Goal: Transaction & Acquisition: Purchase product/service

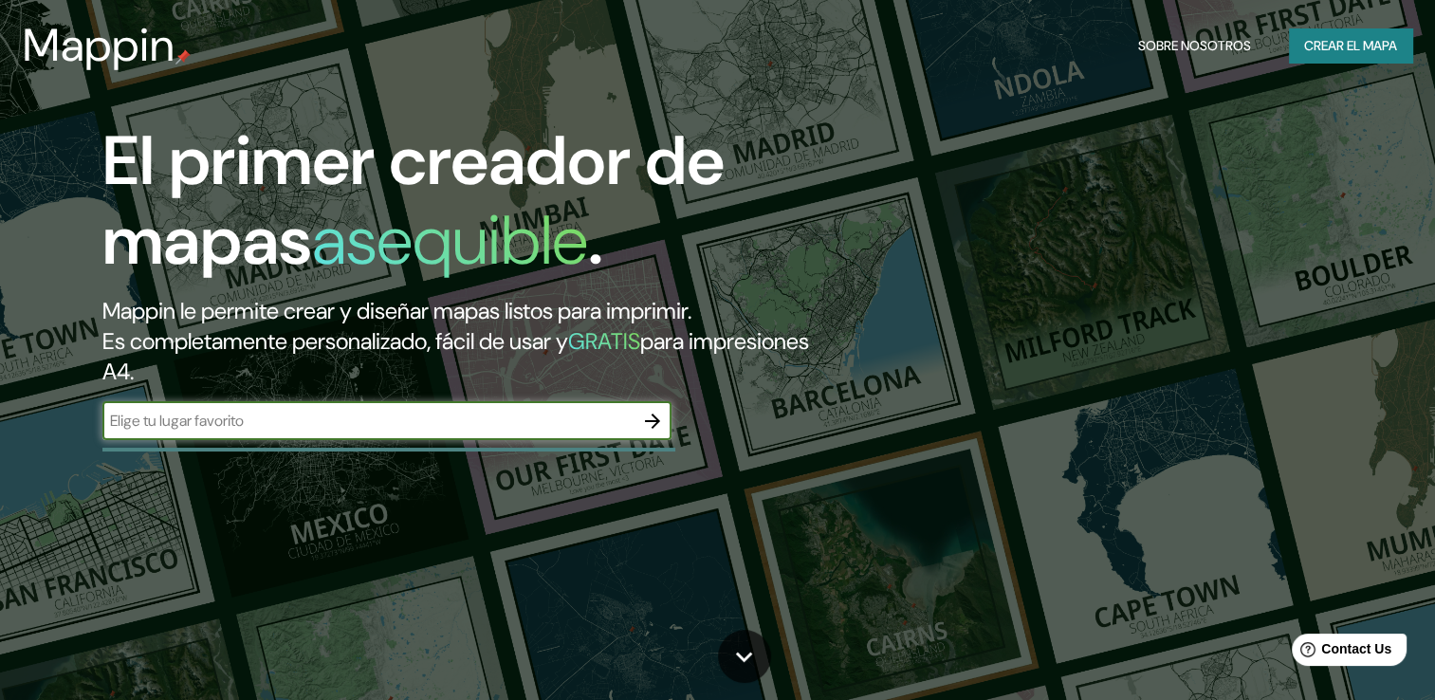
click at [425, 411] on input "text" at bounding box center [367, 421] width 531 height 22
type input "0a5f093d-6222-4871-a5a7-b56759b75ee1"
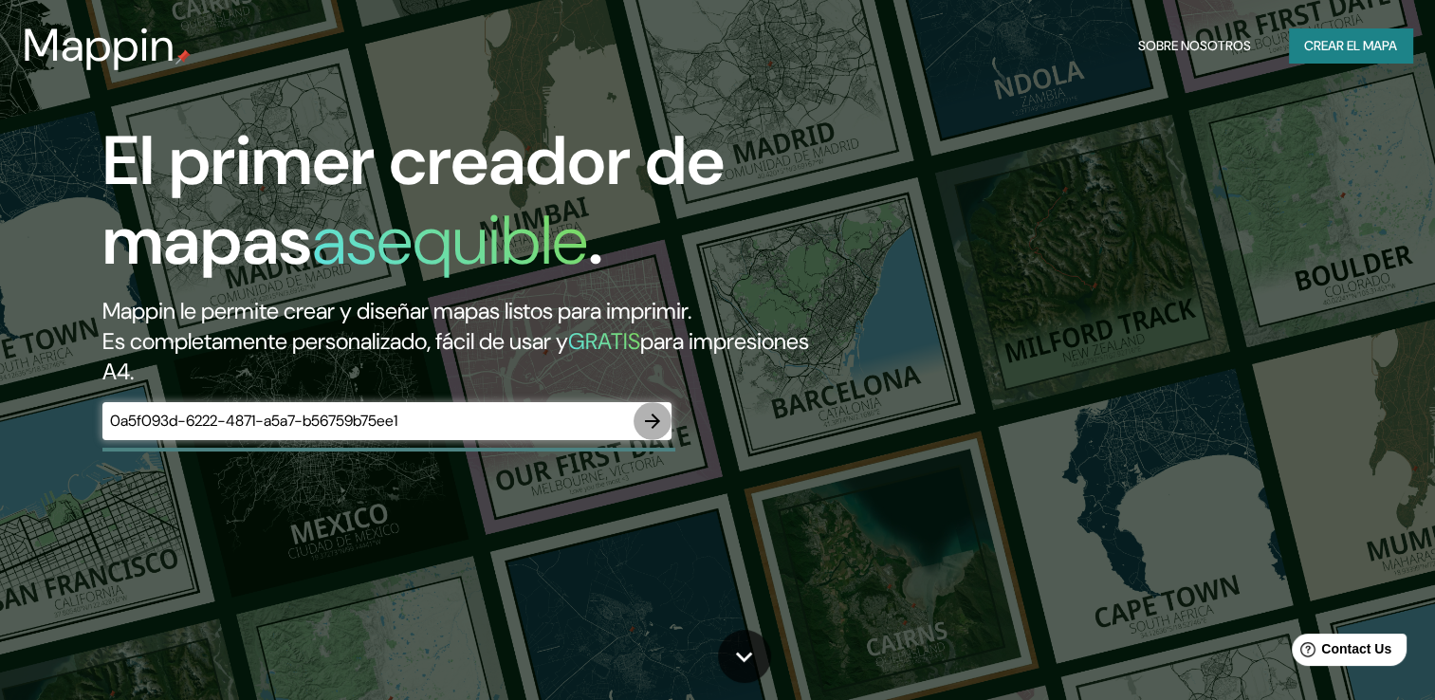
click at [660, 423] on icon "button" at bounding box center [652, 421] width 23 height 23
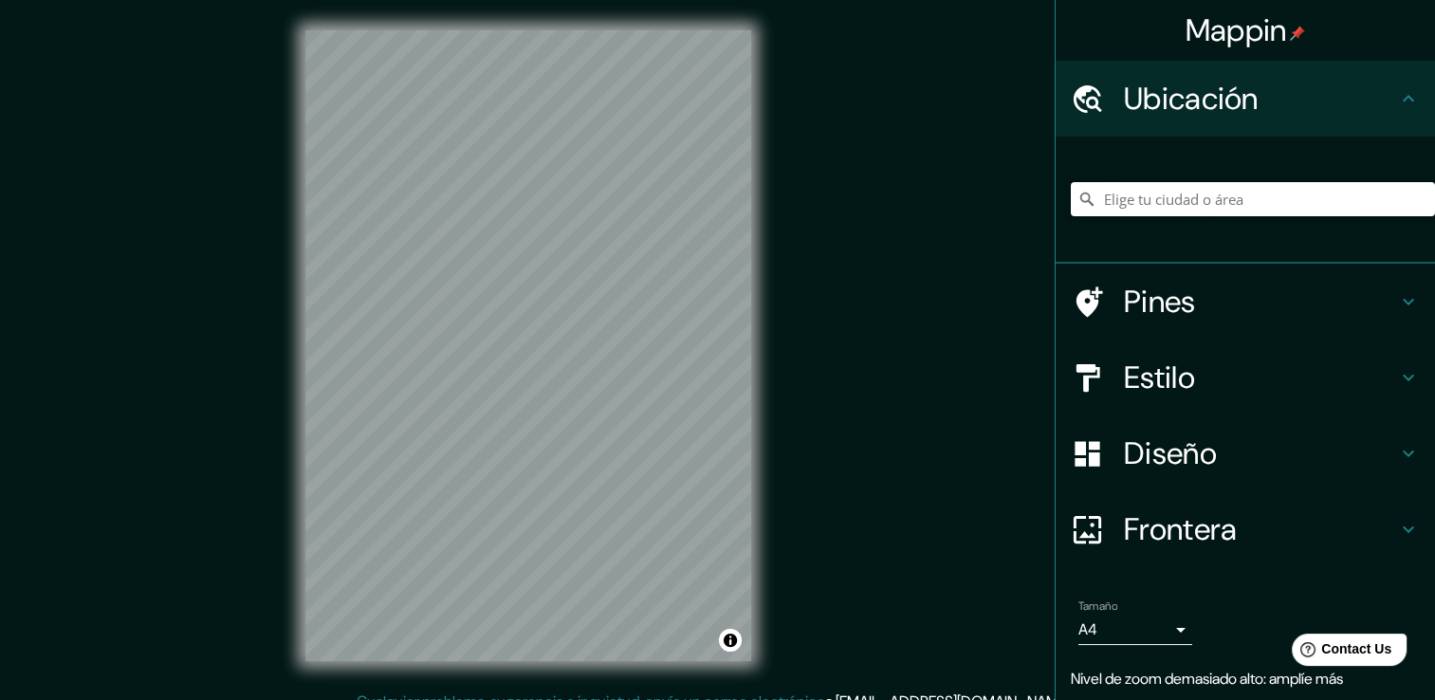
click at [1174, 195] on input "Elige tu ciudad o área" at bounding box center [1253, 199] width 364 height 34
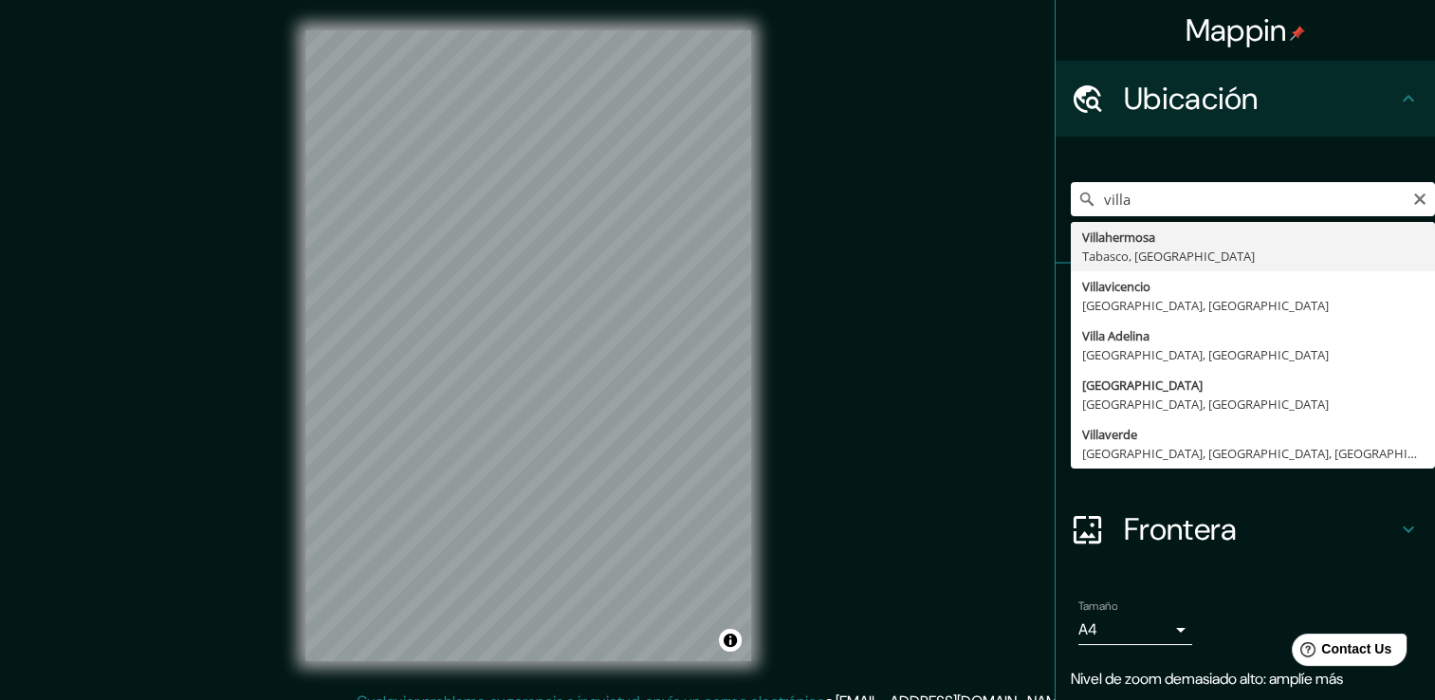
type input "Villahermosa, [GEOGRAPHIC_DATA], [GEOGRAPHIC_DATA]"
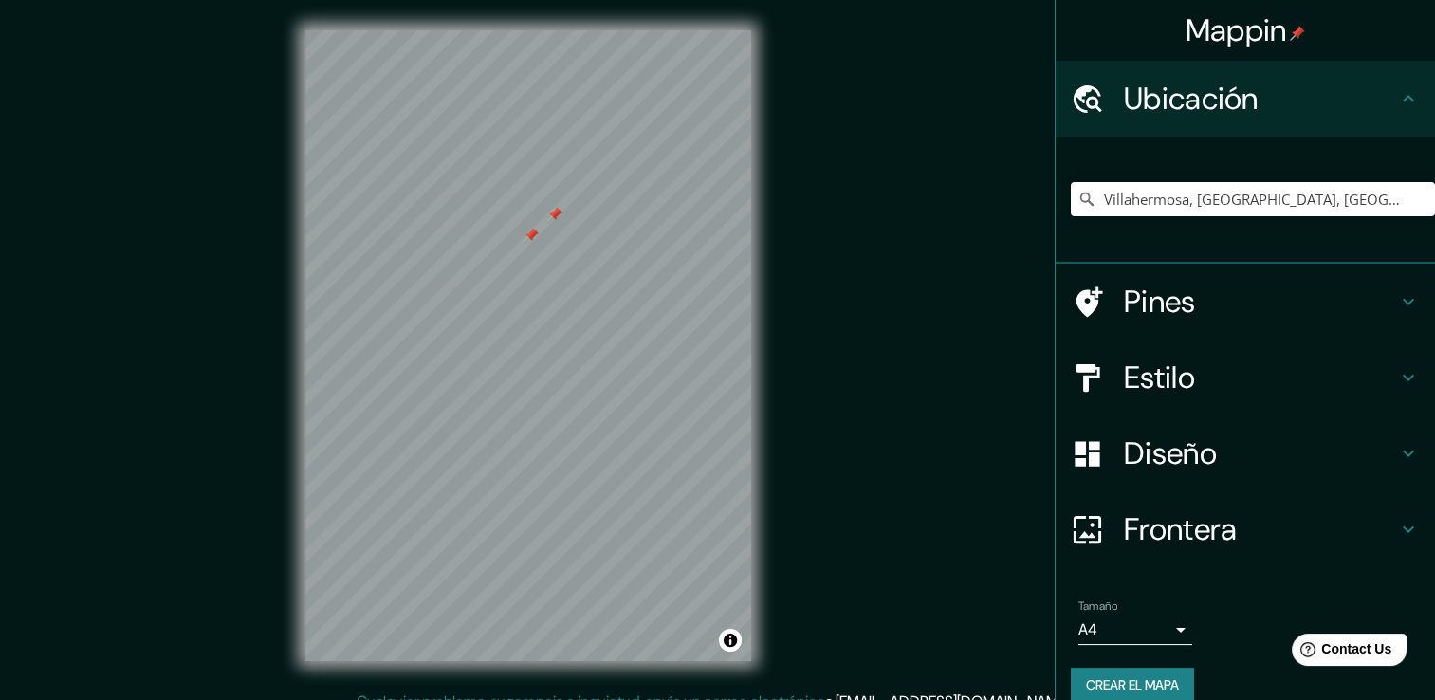
click at [558, 211] on div at bounding box center [554, 214] width 15 height 15
click at [532, 407] on div at bounding box center [533, 414] width 15 height 15
click at [535, 414] on div at bounding box center [533, 414] width 15 height 15
click at [502, 292] on div at bounding box center [504, 290] width 15 height 15
click at [504, 294] on div at bounding box center [504, 290] width 15 height 15
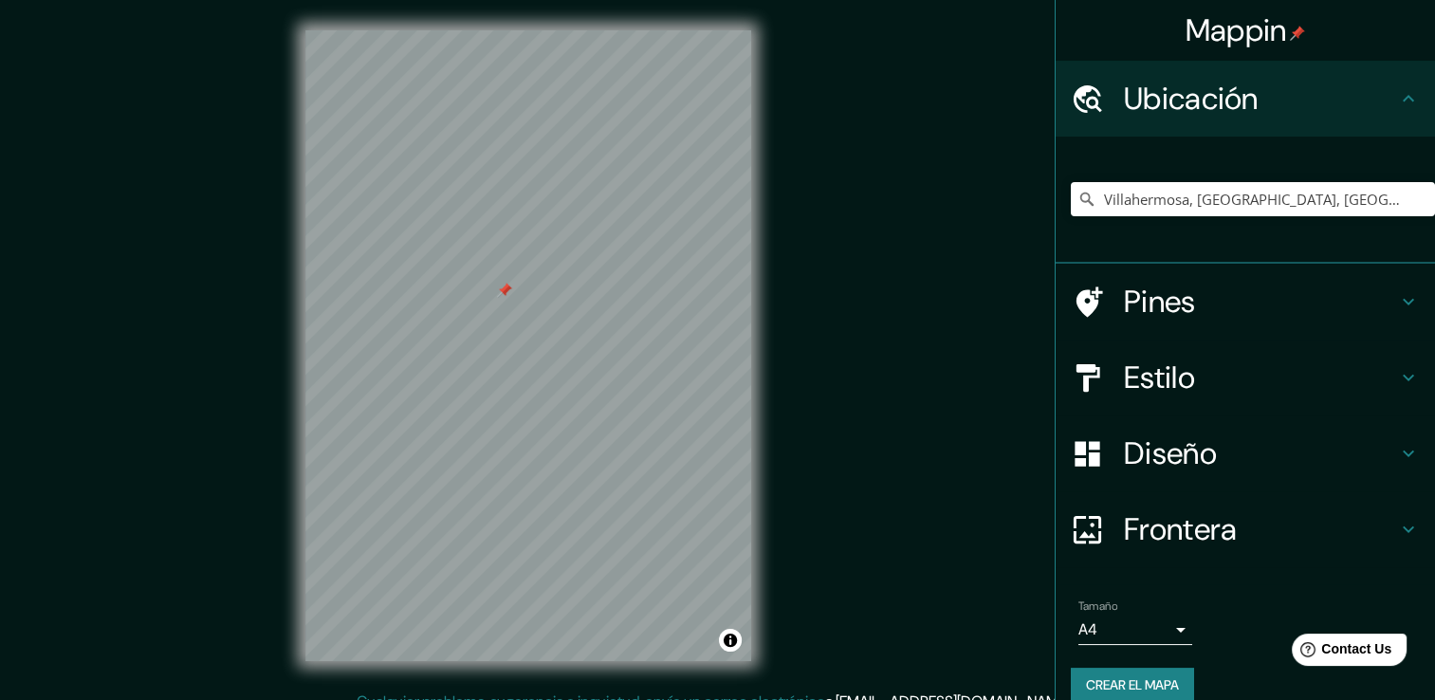
click at [504, 289] on div at bounding box center [504, 290] width 15 height 15
click at [414, 230] on div at bounding box center [413, 232] width 15 height 15
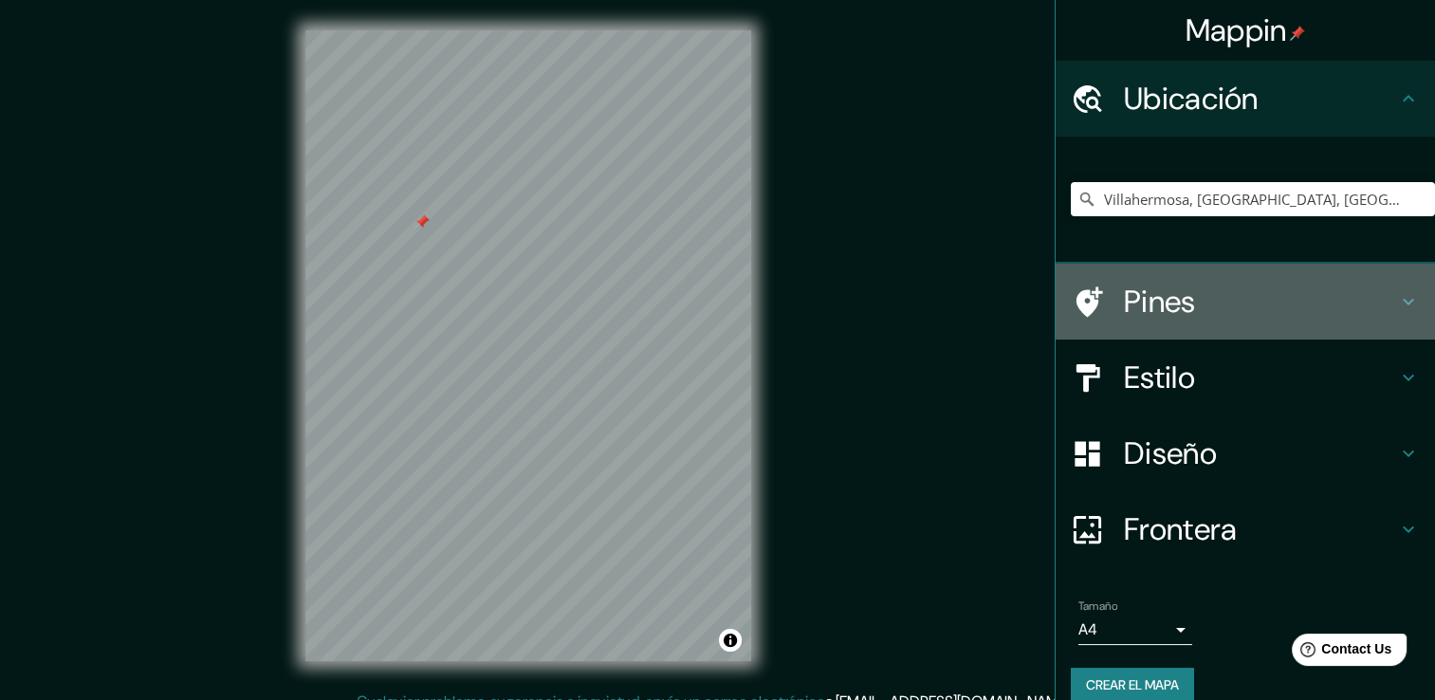
click at [1399, 303] on icon at bounding box center [1408, 301] width 23 height 23
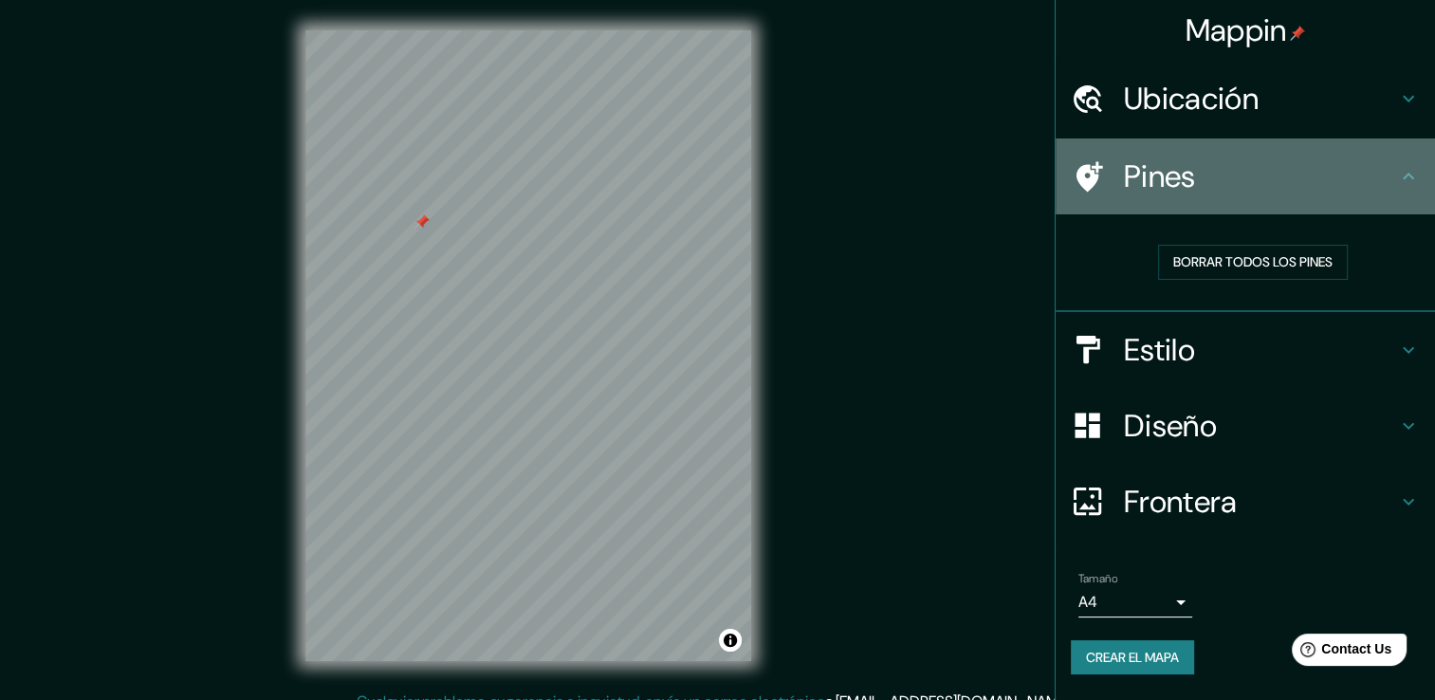
click at [1423, 180] on div "Pines" at bounding box center [1245, 177] width 379 height 76
click at [1408, 172] on icon at bounding box center [1408, 176] width 23 height 23
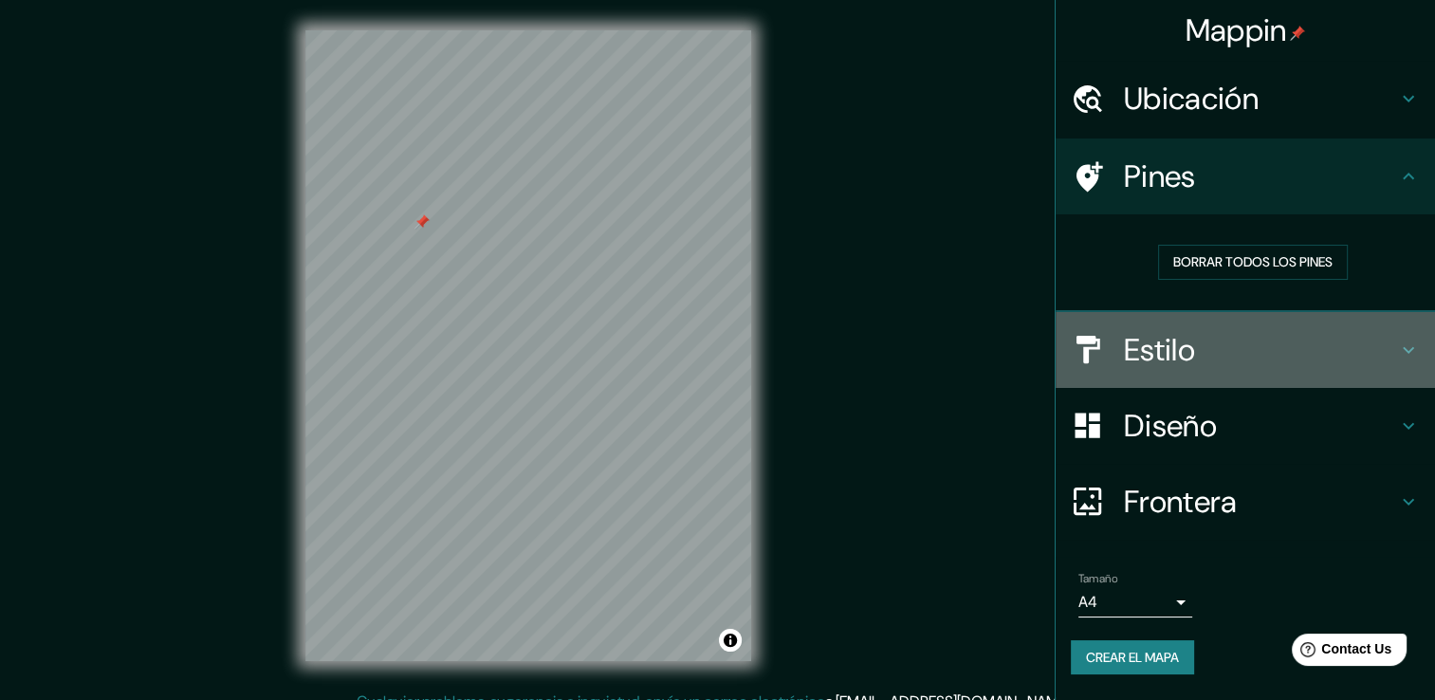
click at [1405, 347] on icon at bounding box center [1408, 349] width 11 height 7
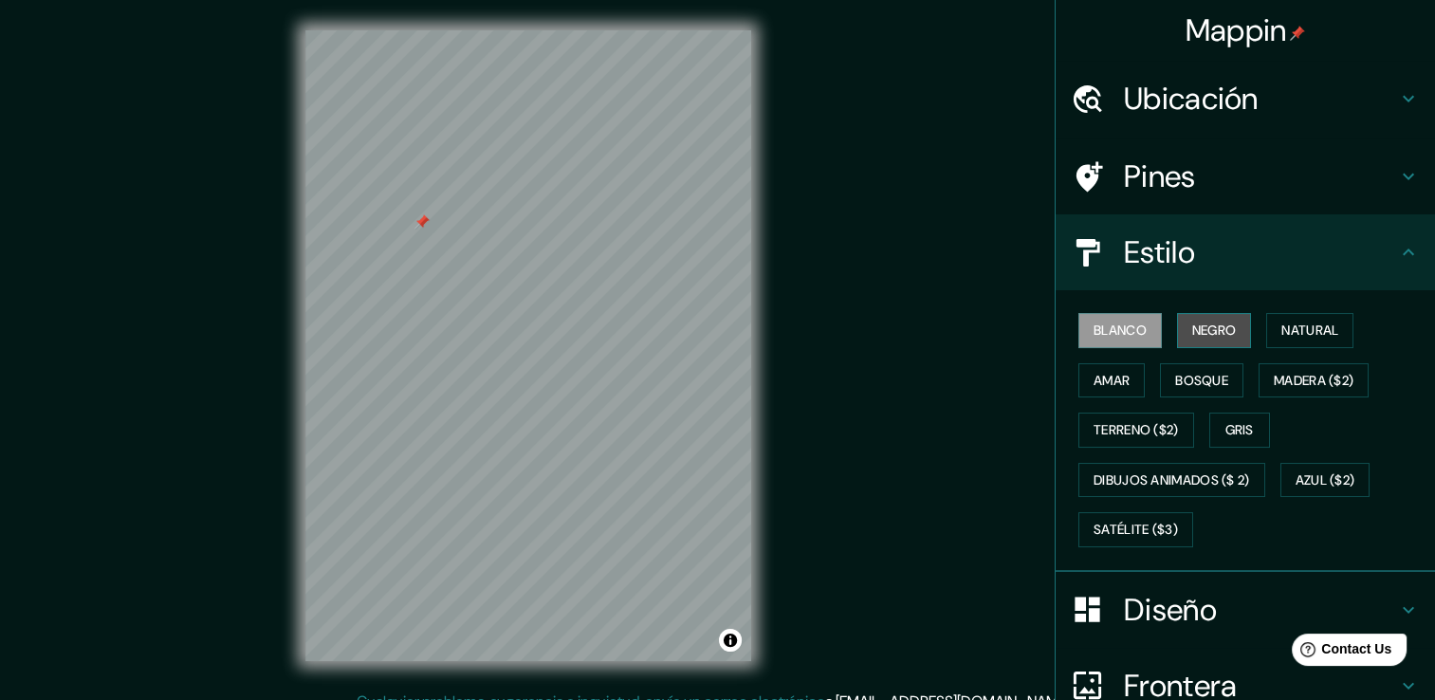
click at [1223, 317] on button "Negro" at bounding box center [1214, 330] width 75 height 35
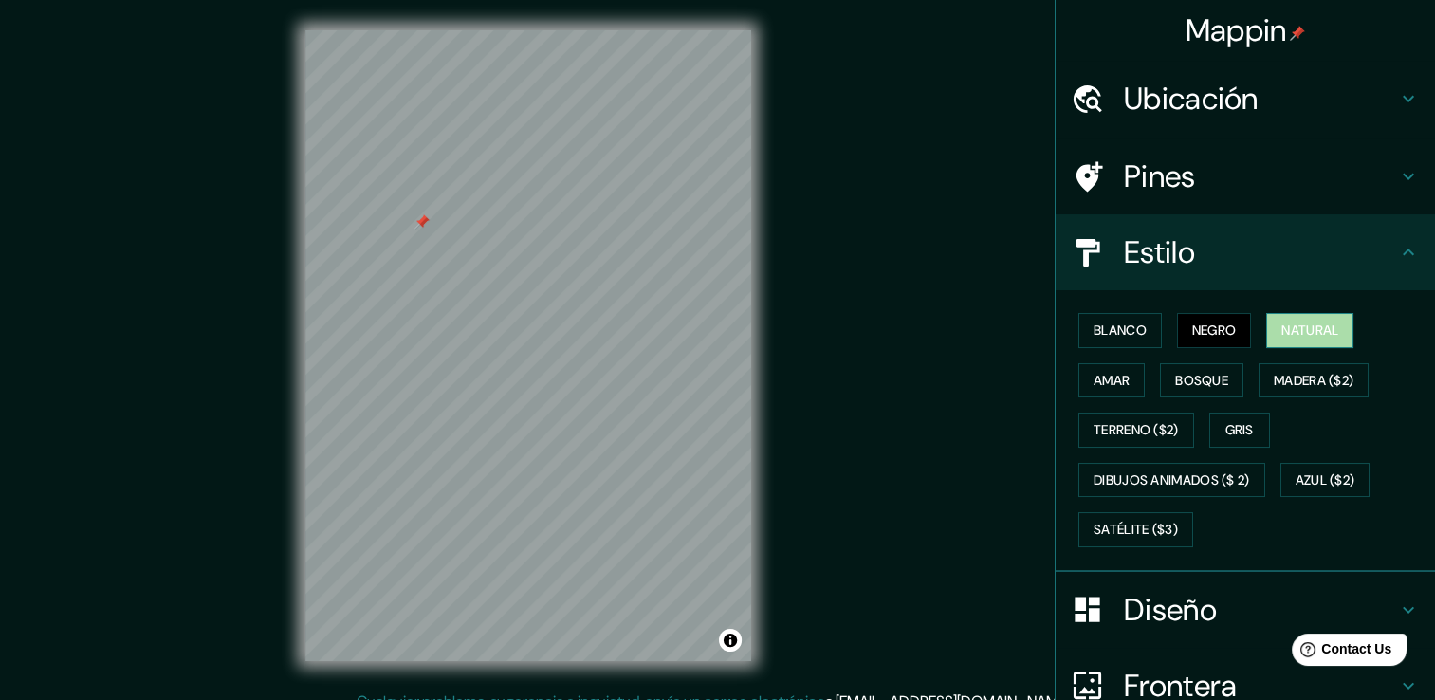
click at [1286, 324] on font "Natural" at bounding box center [1310, 331] width 57 height 24
click at [1104, 383] on font "Amar" at bounding box center [1112, 381] width 36 height 24
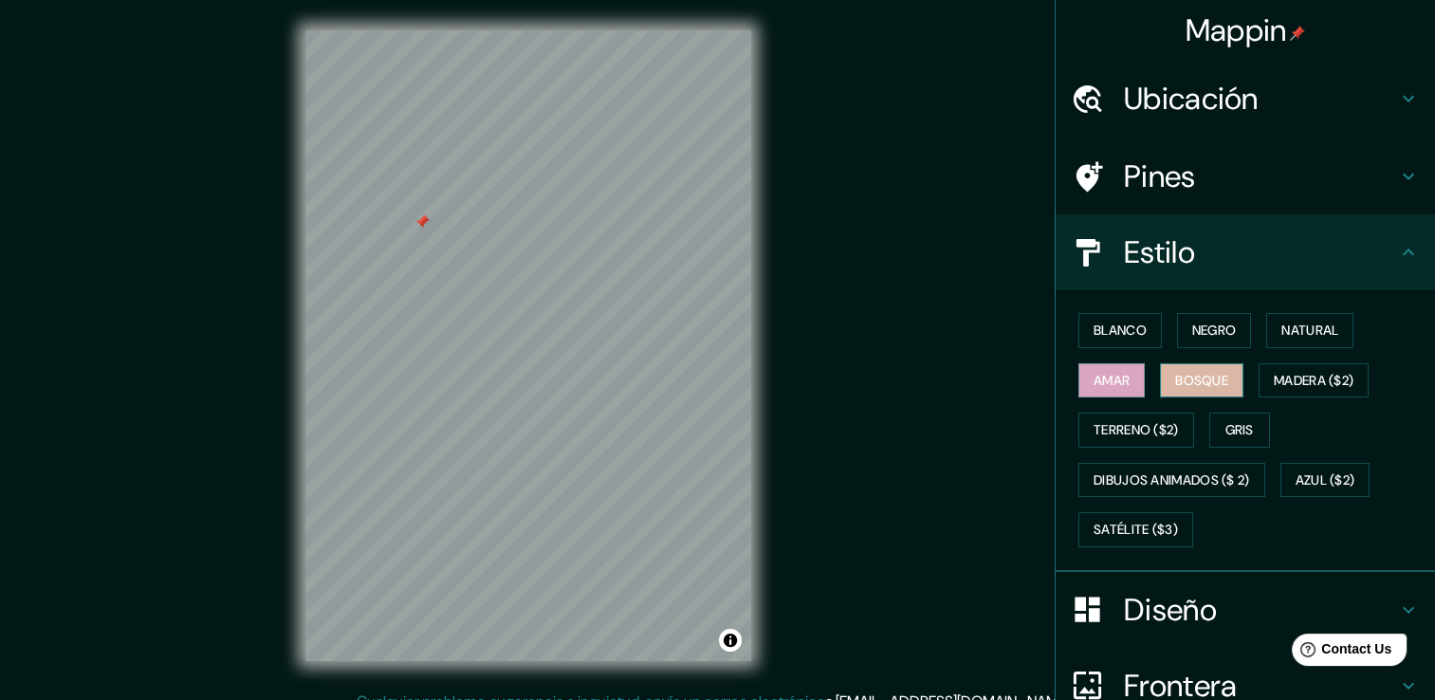
click at [1160, 376] on button "Bosque" at bounding box center [1201, 380] width 83 height 35
click at [1274, 379] on font "Madera ($2)" at bounding box center [1314, 381] width 80 height 24
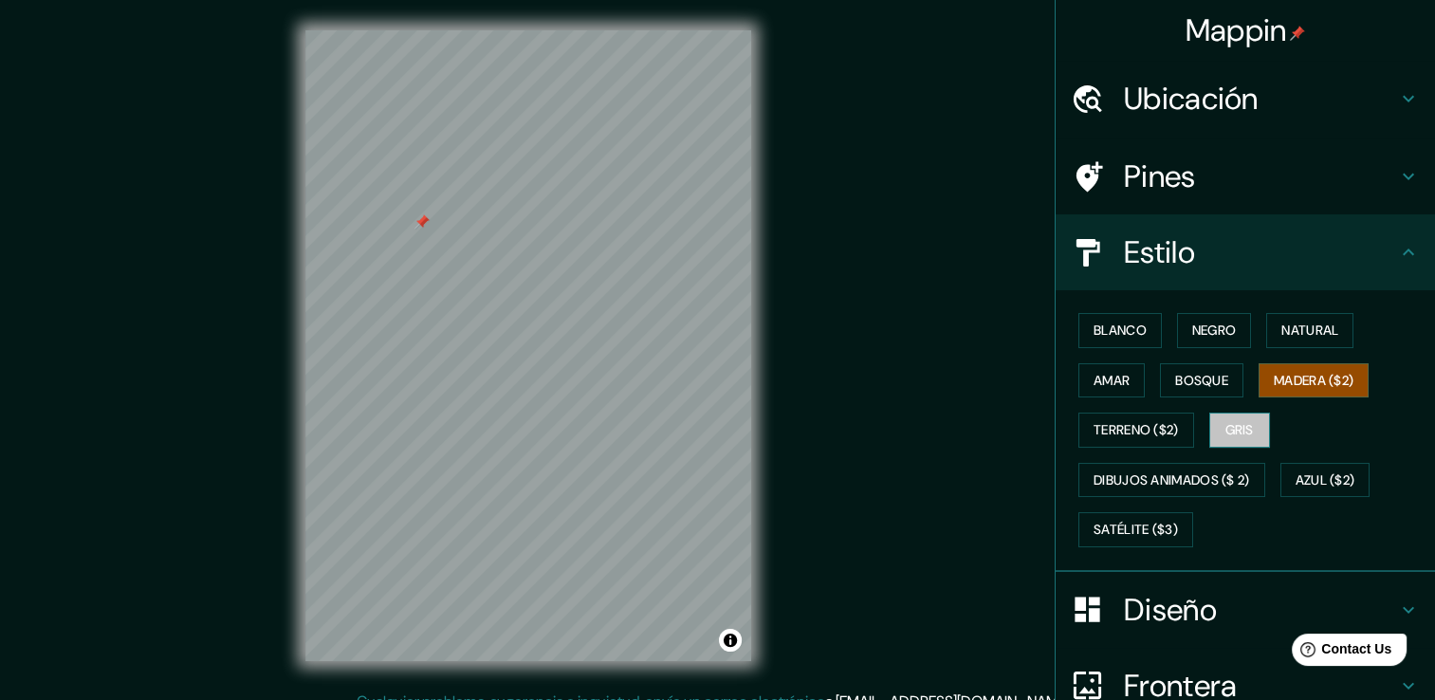
click at [1234, 424] on font "Gris" at bounding box center [1240, 430] width 28 height 24
drag, startPoint x: 1415, startPoint y: 447, endPoint x: 1432, endPoint y: 474, distance: 31.9
click at [1432, 474] on div "Mappin Ubicación Villahermosa, [GEOGRAPHIC_DATA], [GEOGRAPHIC_DATA] Pines Estil…" at bounding box center [1245, 350] width 380 height 700
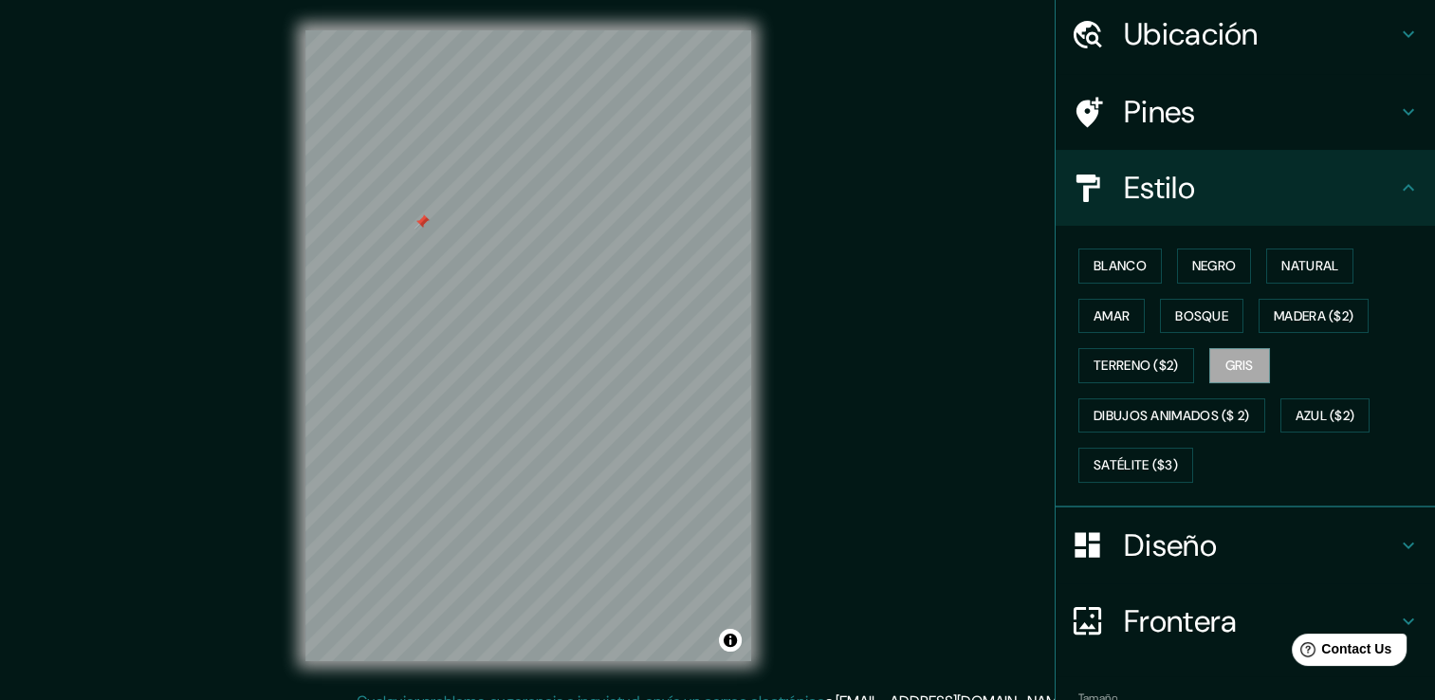
scroll to position [66, 0]
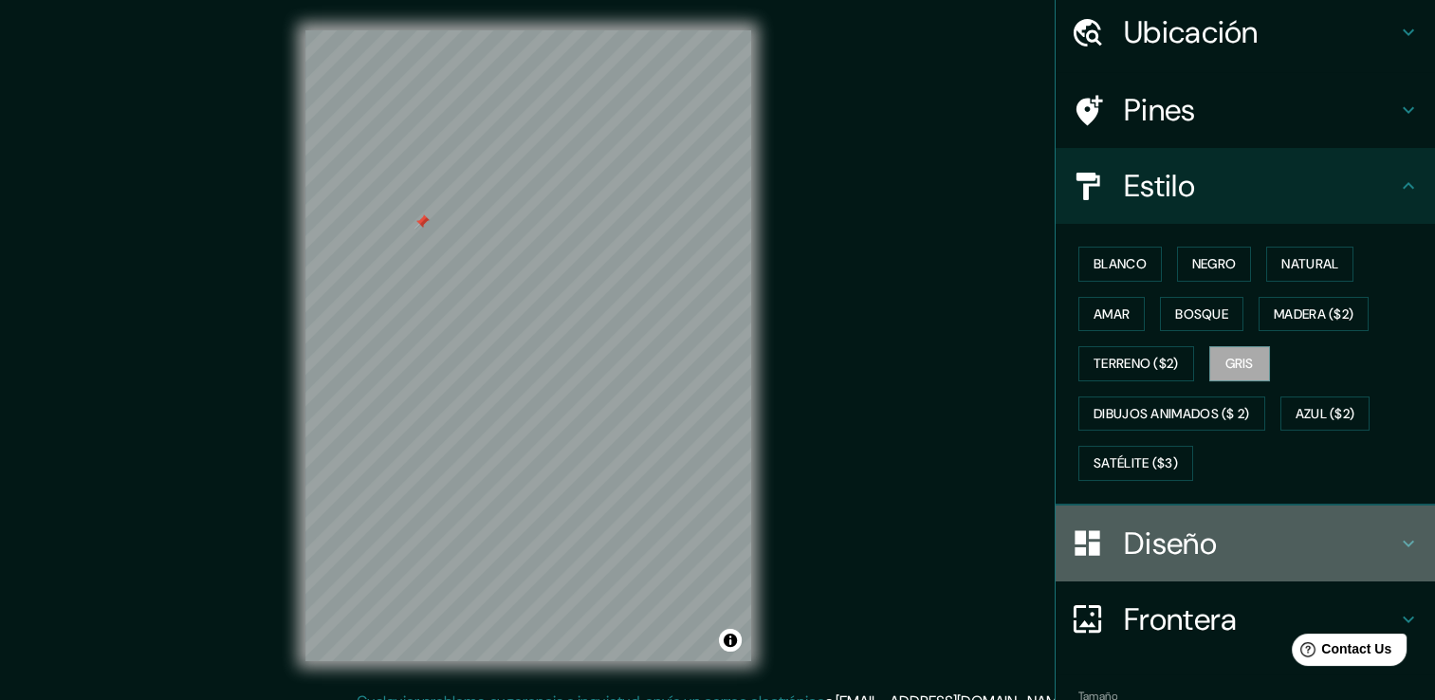
click at [1396, 525] on div "Diseño" at bounding box center [1245, 544] width 379 height 76
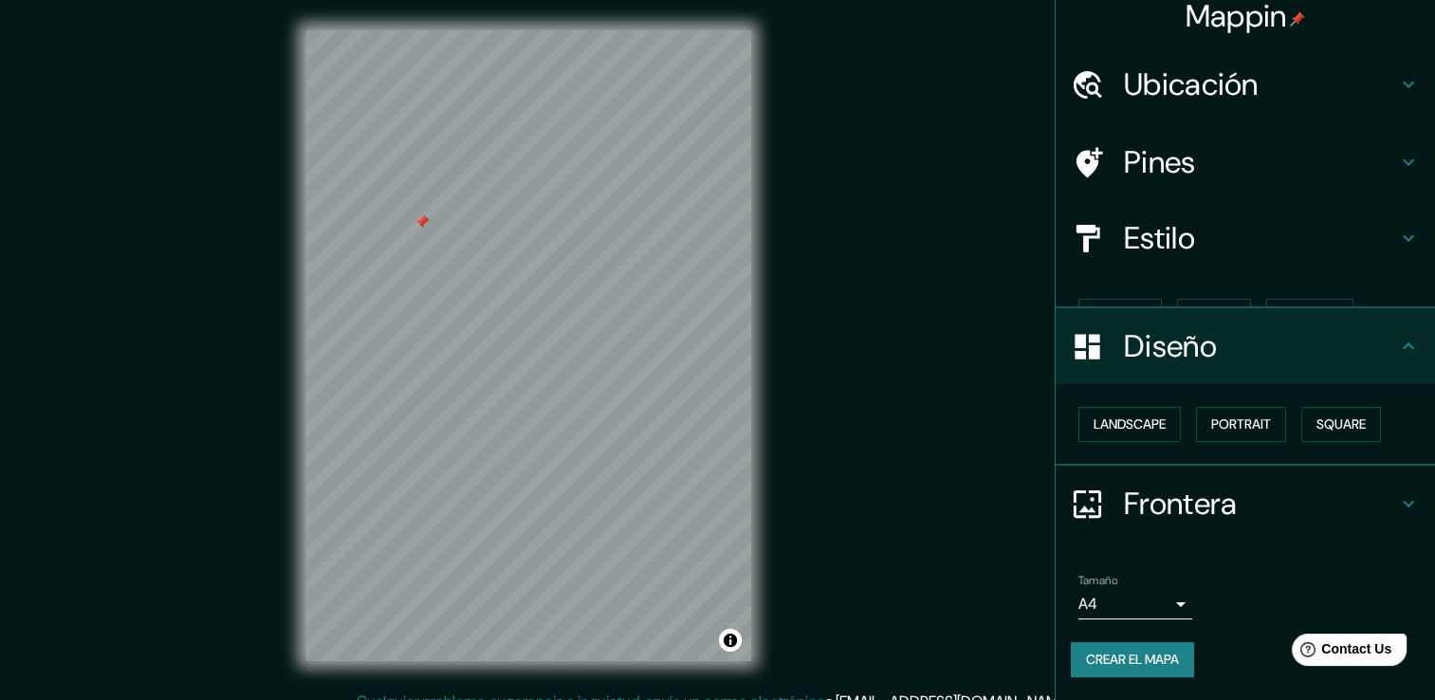
scroll to position [0, 0]
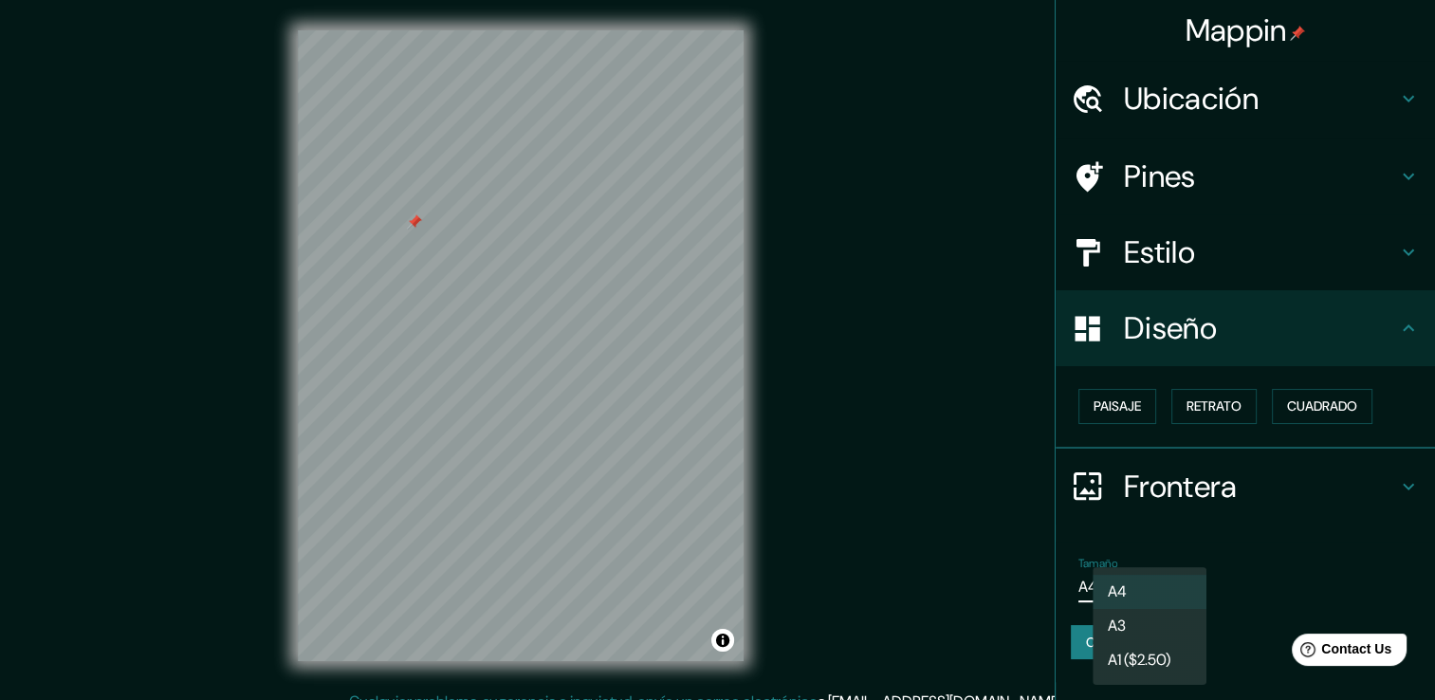
click at [1184, 587] on body "Mappin Ubicación Villahermosa, [GEOGRAPHIC_DATA], [GEOGRAPHIC_DATA] Pines Estil…" at bounding box center [717, 350] width 1435 height 700
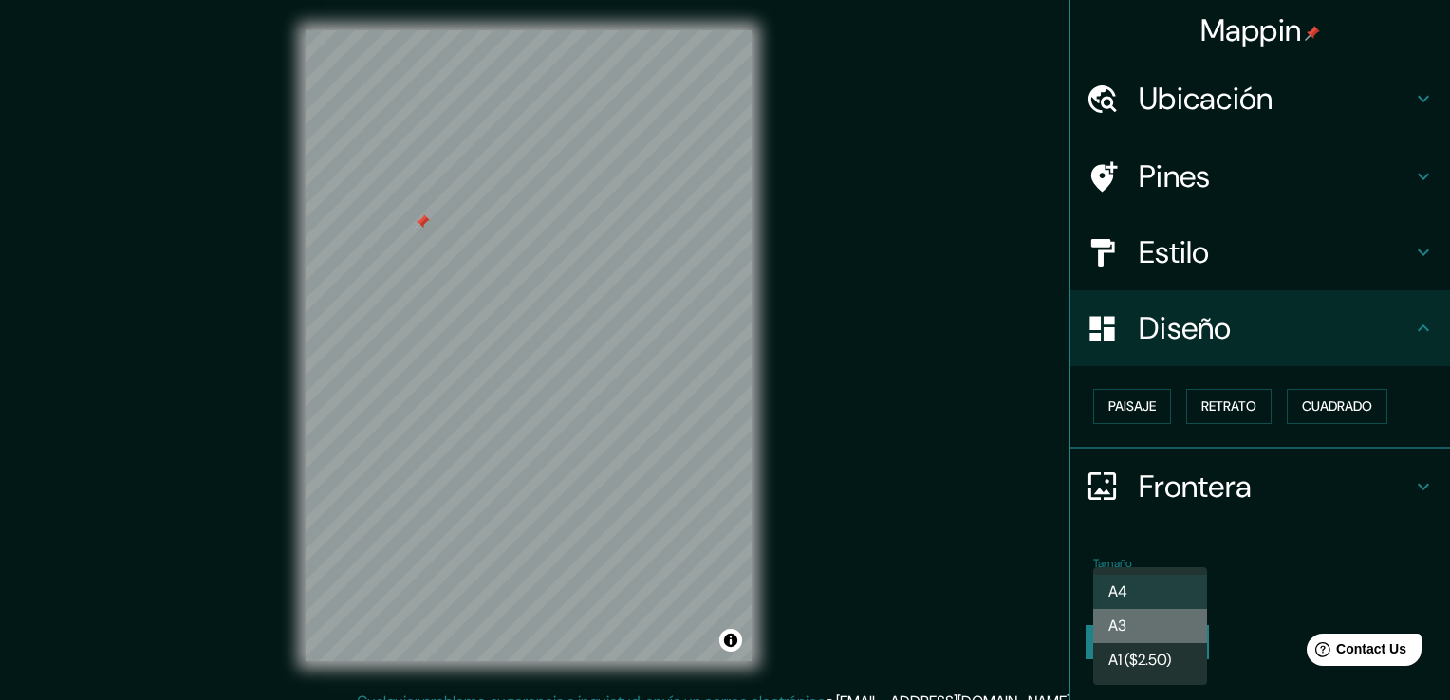
click at [1173, 623] on li "A3" at bounding box center [1150, 626] width 114 height 34
type input "a4"
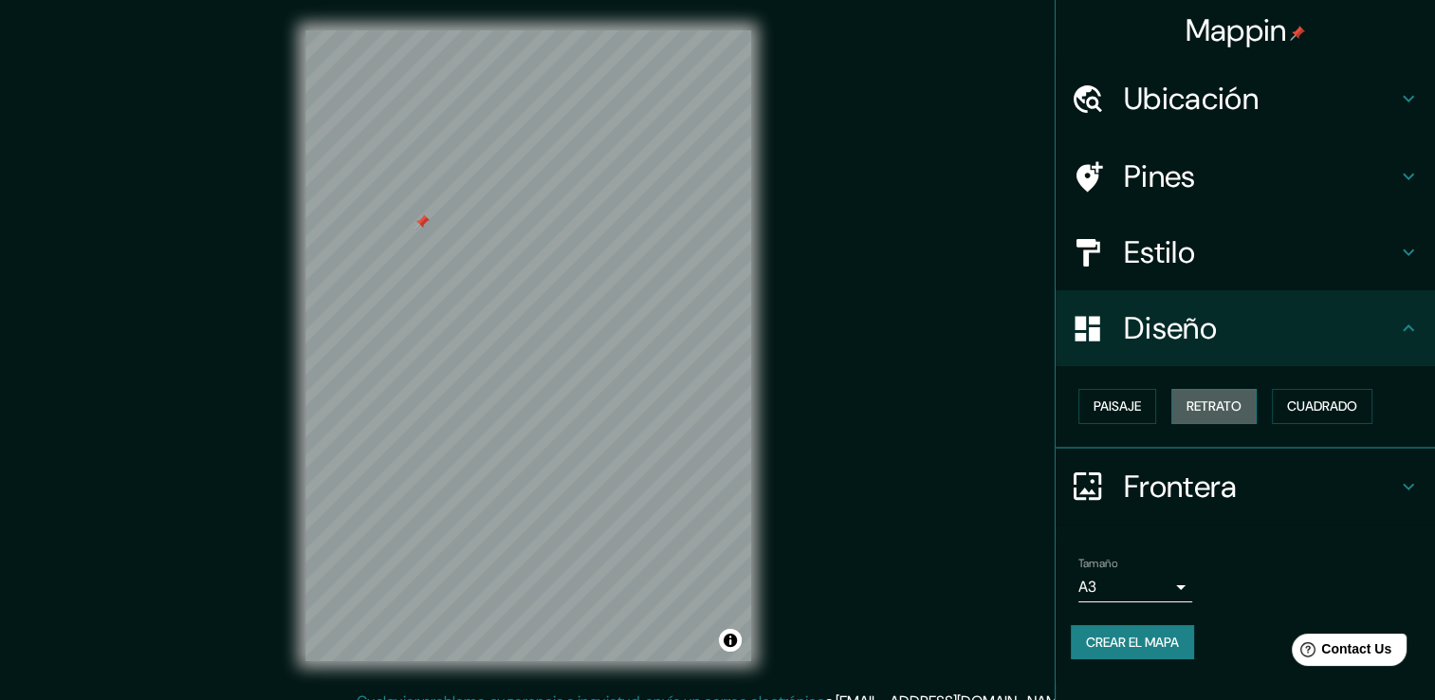
click at [1212, 417] on button "Retrato" at bounding box center [1214, 406] width 85 height 35
click at [1330, 407] on font "Cuadrado" at bounding box center [1322, 407] width 70 height 24
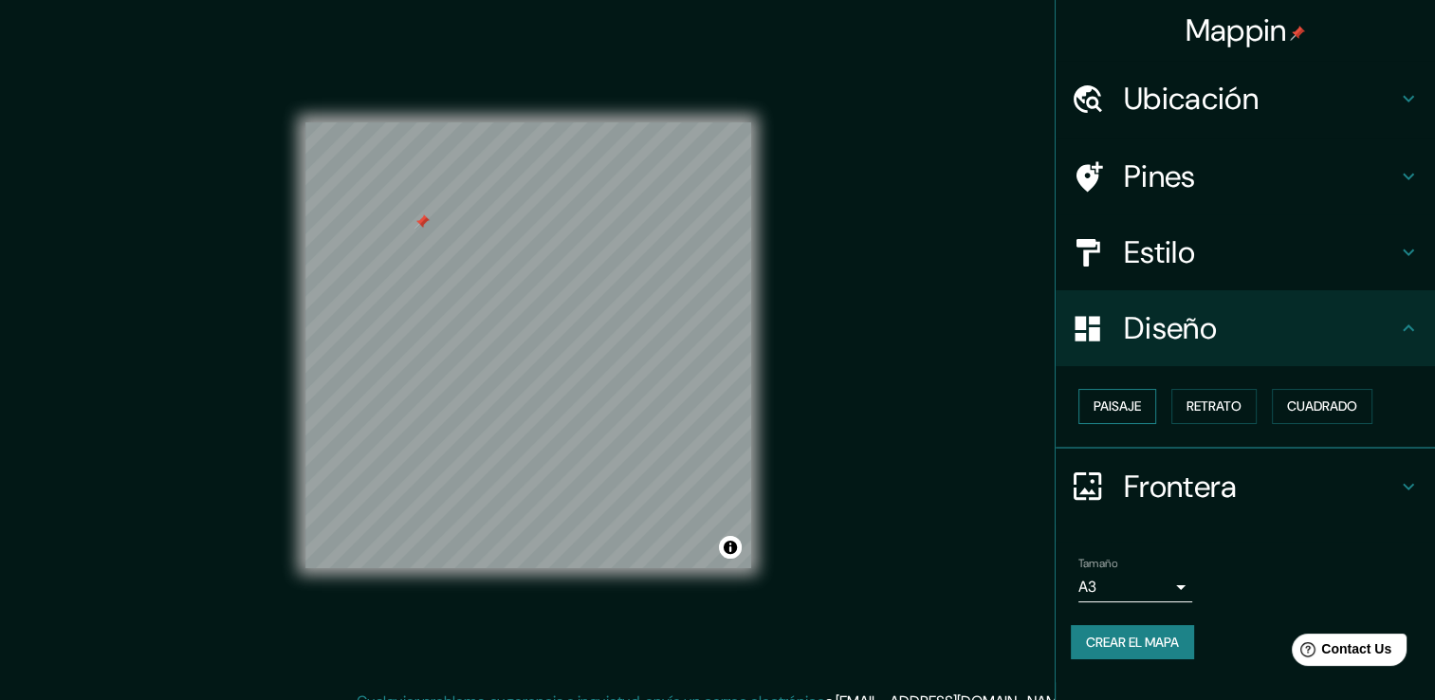
click at [1096, 397] on font "Paisaje" at bounding box center [1117, 407] width 47 height 24
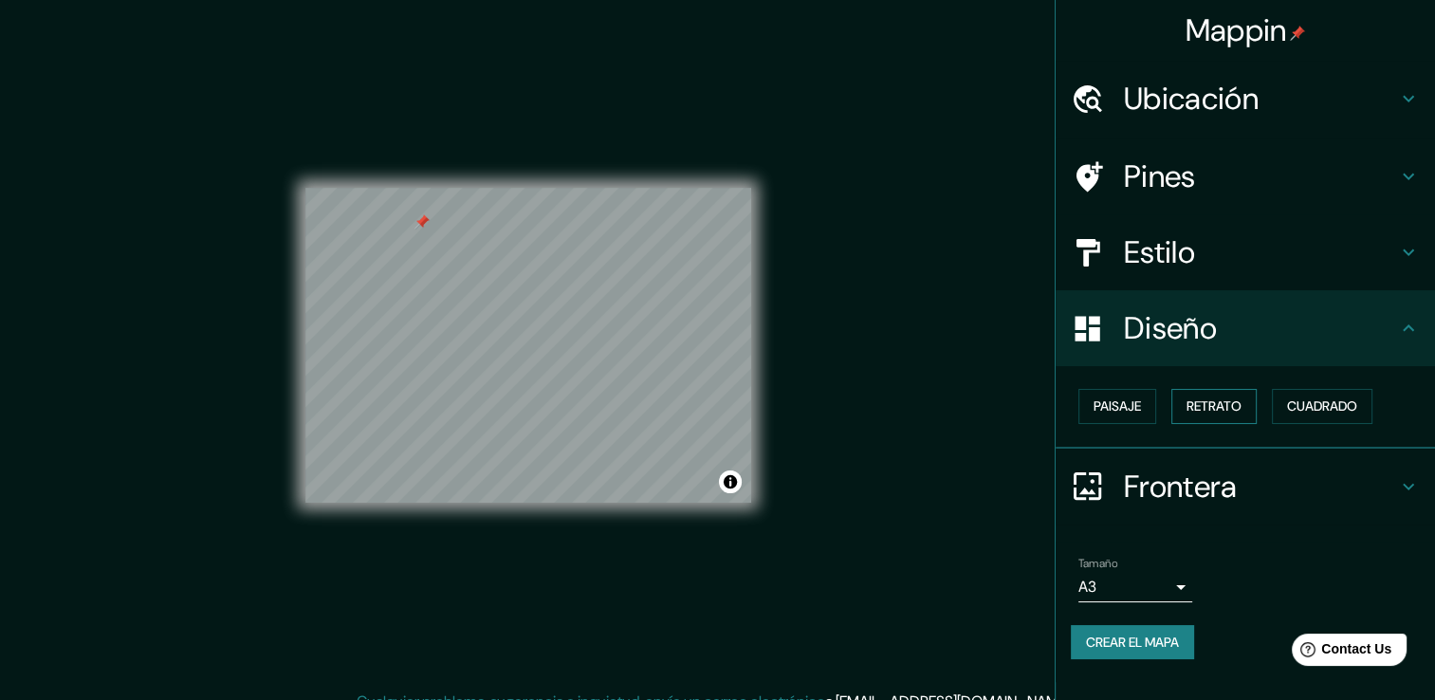
click at [1199, 404] on font "Retrato" at bounding box center [1214, 407] width 55 height 24
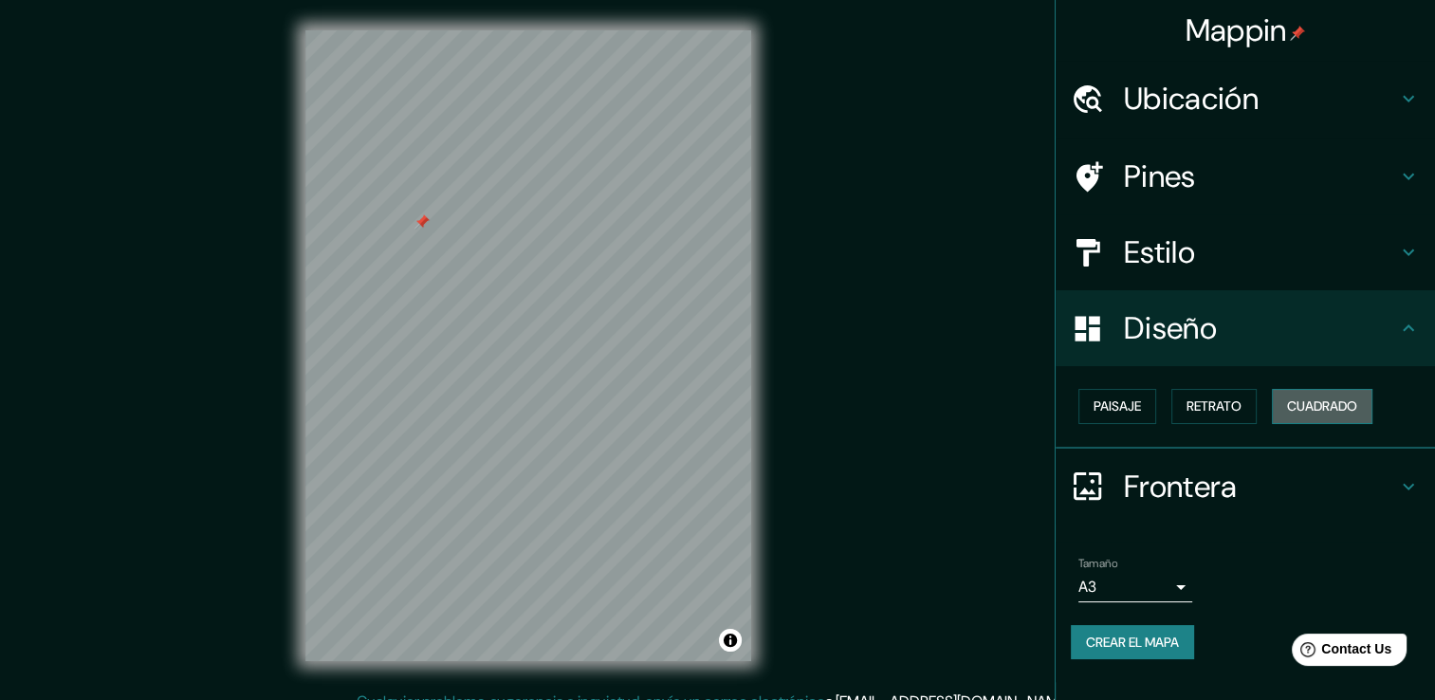
click at [1319, 395] on font "Cuadrado" at bounding box center [1322, 407] width 70 height 24
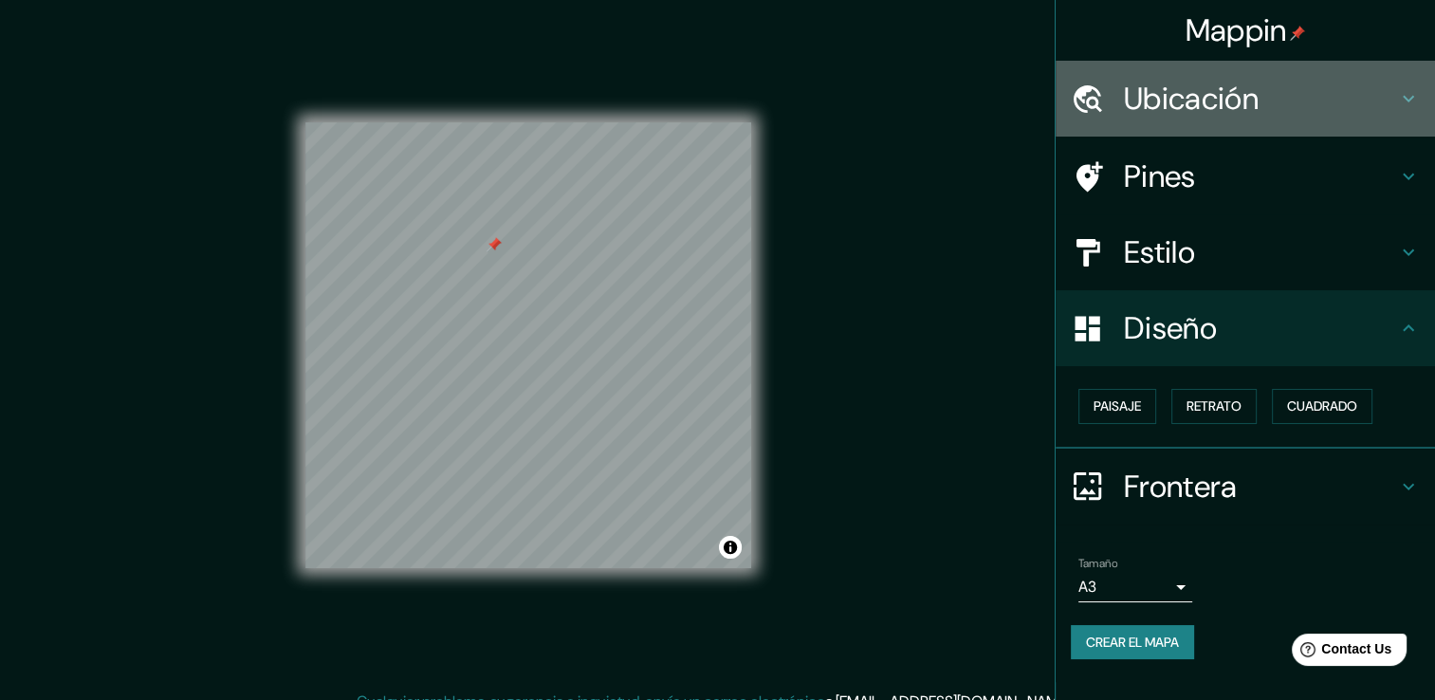
click at [1404, 101] on icon at bounding box center [1408, 98] width 23 height 23
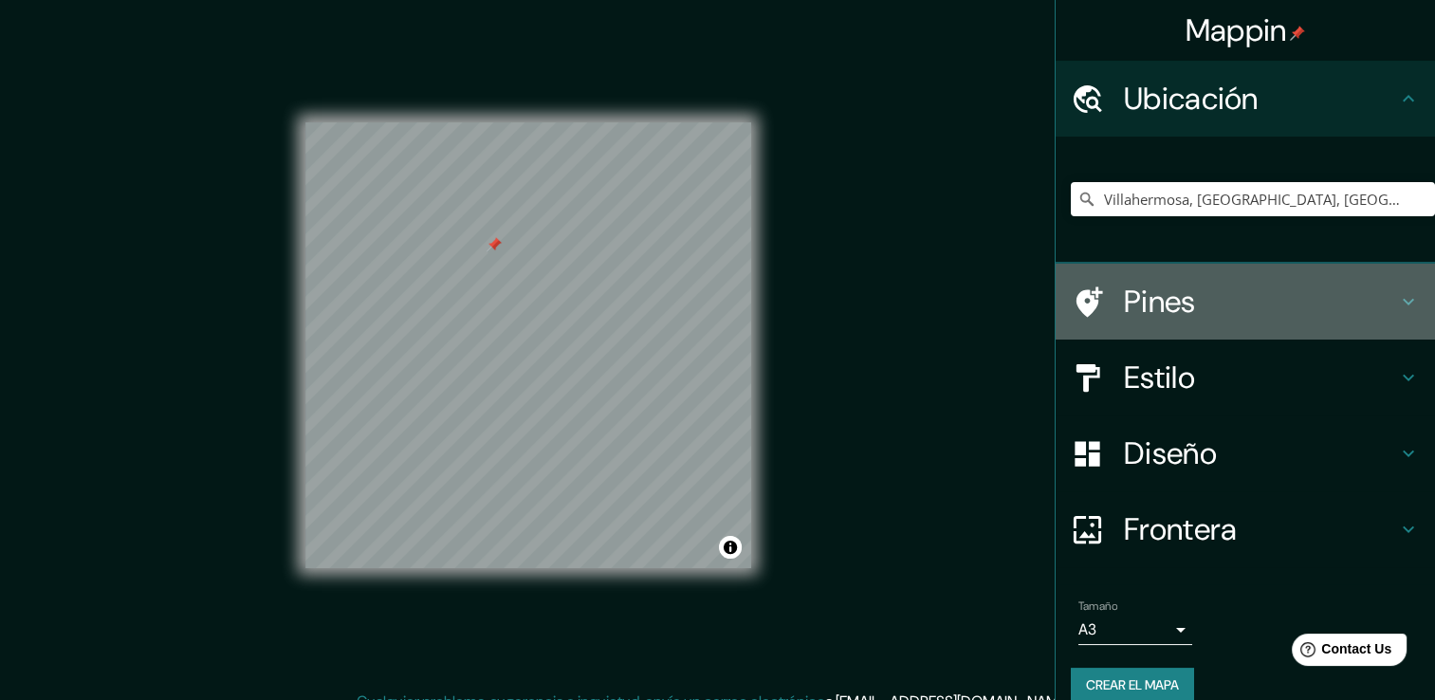
click at [1397, 309] on icon at bounding box center [1408, 301] width 23 height 23
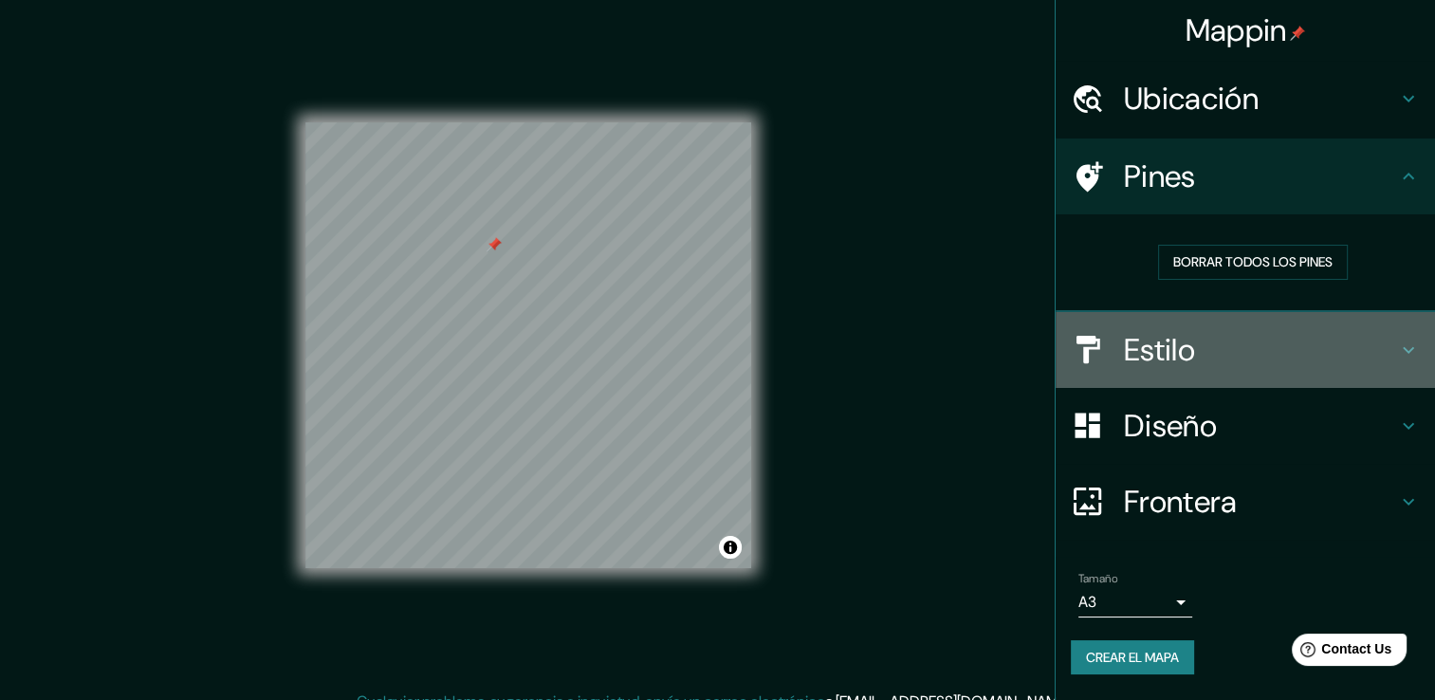
click at [1412, 343] on icon at bounding box center [1408, 350] width 23 height 23
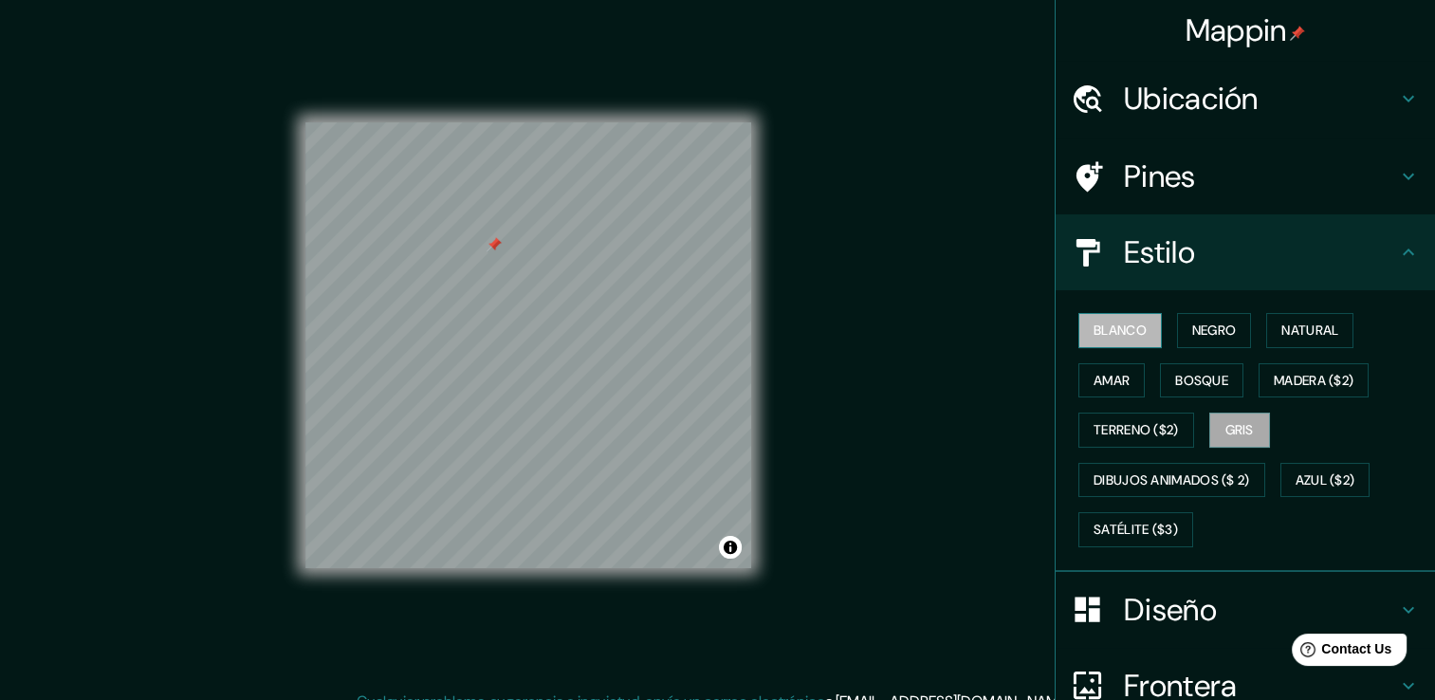
click at [1134, 332] on font "Blanco" at bounding box center [1120, 331] width 53 height 24
click at [1212, 341] on font "Negro" at bounding box center [1214, 331] width 45 height 24
click at [568, 598] on div "© Mapbox © OpenStreetMap Improve this map" at bounding box center [528, 345] width 446 height 630
click at [617, 670] on div "© Mapbox © OpenStreetMap Improve this map" at bounding box center [528, 345] width 507 height 691
click at [616, 64] on div "© Mapbox © OpenStreetMap Improve this map" at bounding box center [528, 345] width 446 height 630
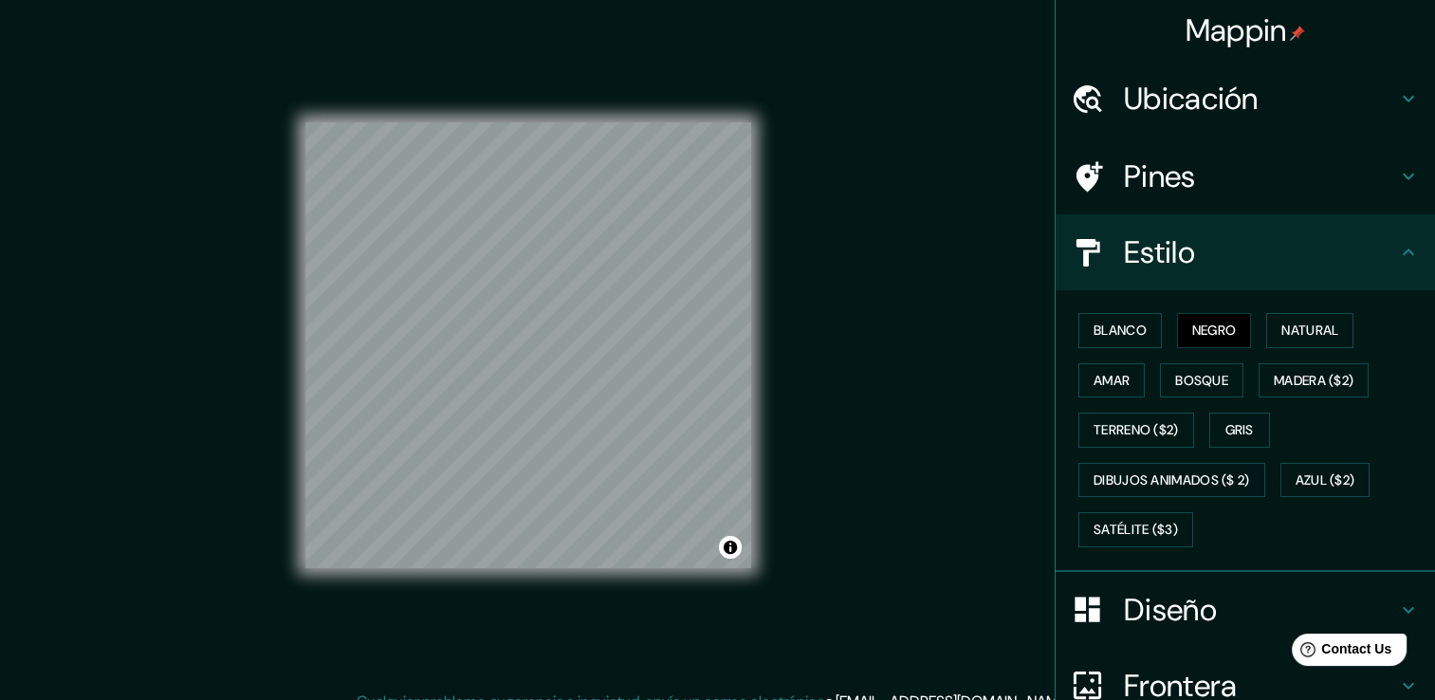
click at [511, 88] on div "© Mapbox © OpenStreetMap Improve this map" at bounding box center [528, 345] width 446 height 630
